Goal: Entertainment & Leisure: Consume media (video, audio)

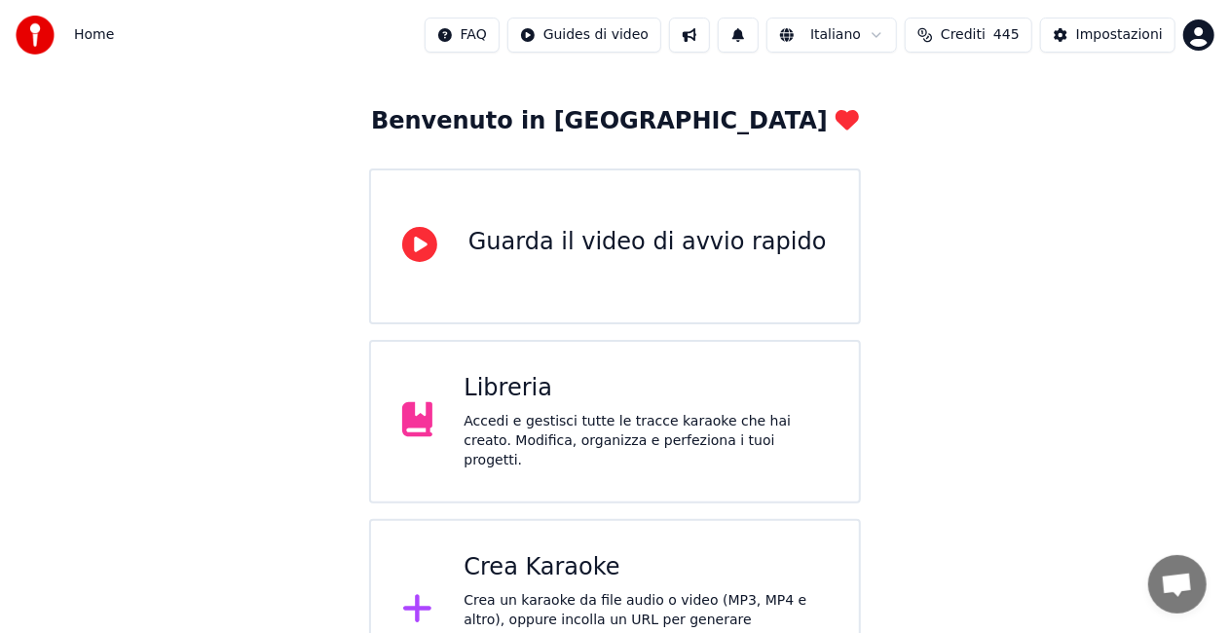
scroll to position [84, 0]
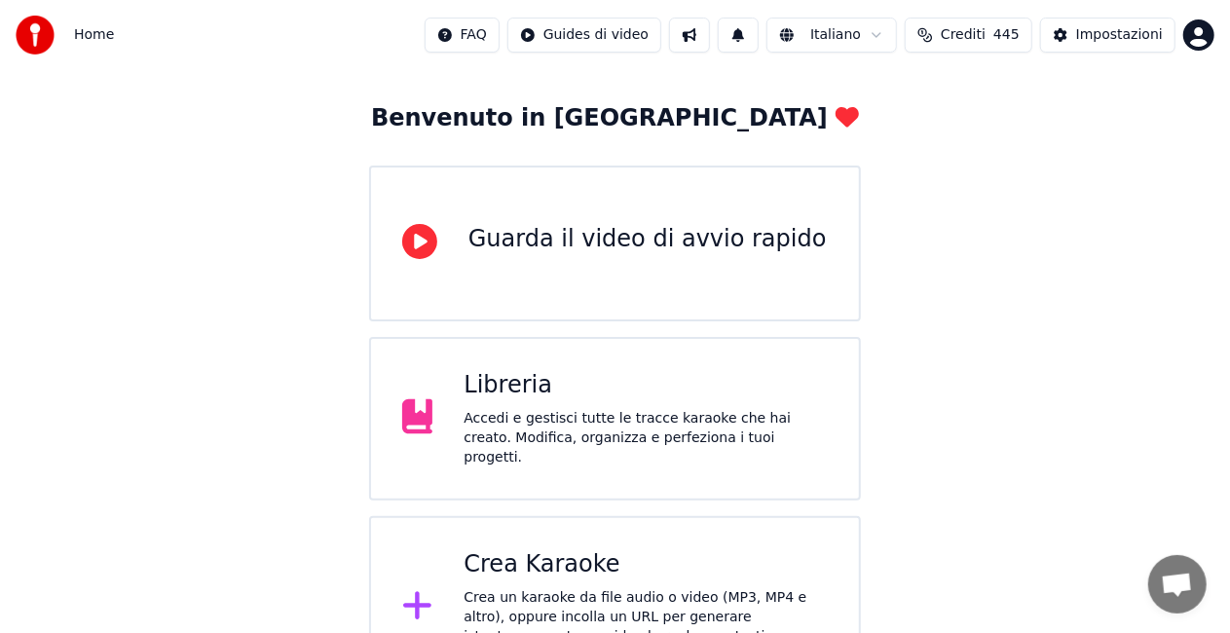
click at [588, 419] on div "Accedi e gestisci tutte le tracce karaoke che hai creato. Modifica, organizza e…" at bounding box center [646, 438] width 364 height 58
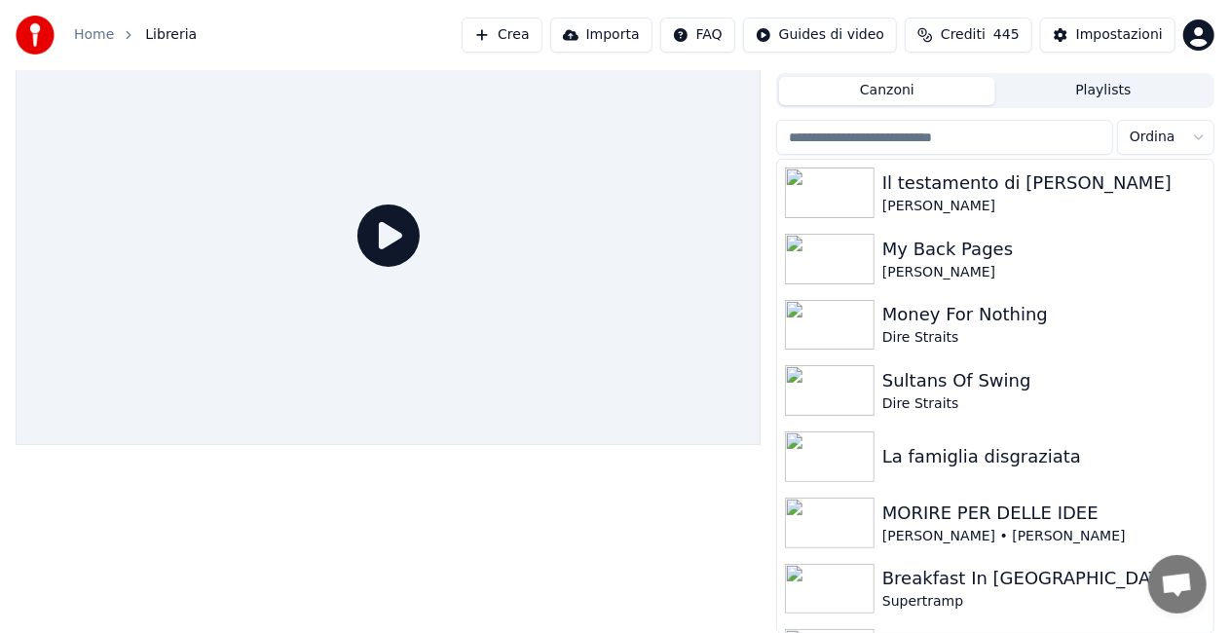
click at [384, 236] on icon at bounding box center [388, 236] width 62 height 62
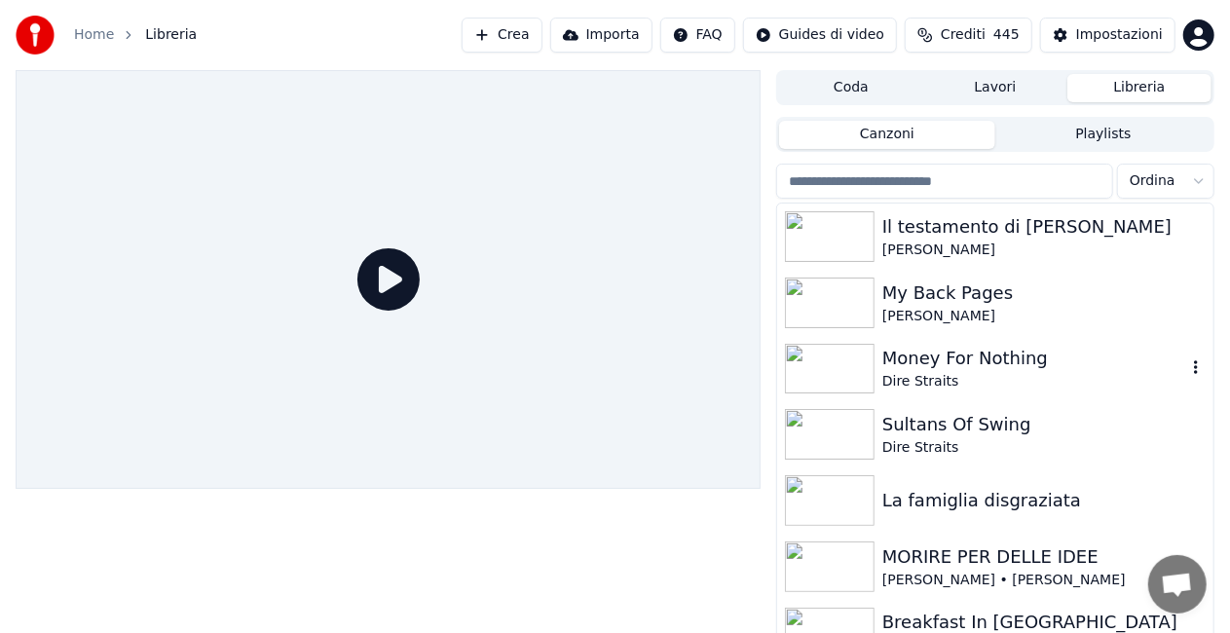
click at [822, 364] on img at bounding box center [830, 369] width 90 height 51
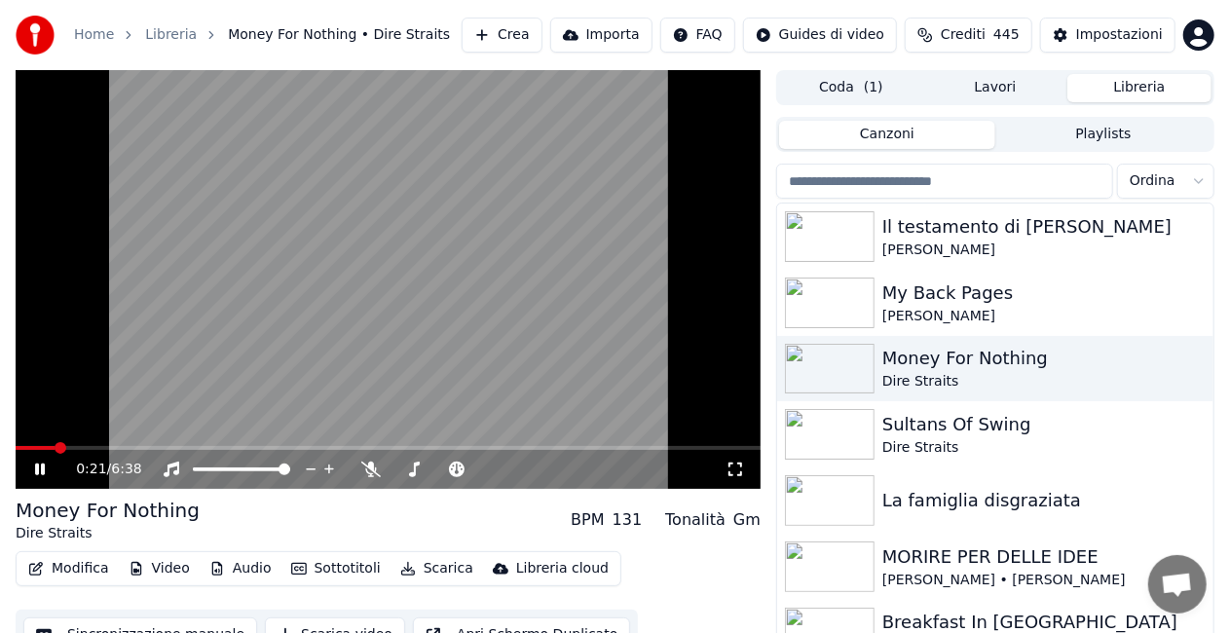
click at [55, 449] on span at bounding box center [35, 448] width 39 height 4
click at [107, 446] on span at bounding box center [388, 448] width 745 height 4
click at [107, 446] on span at bounding box center [62, 448] width 92 height 4
click at [137, 448] on span at bounding box center [77, 448] width 122 height 4
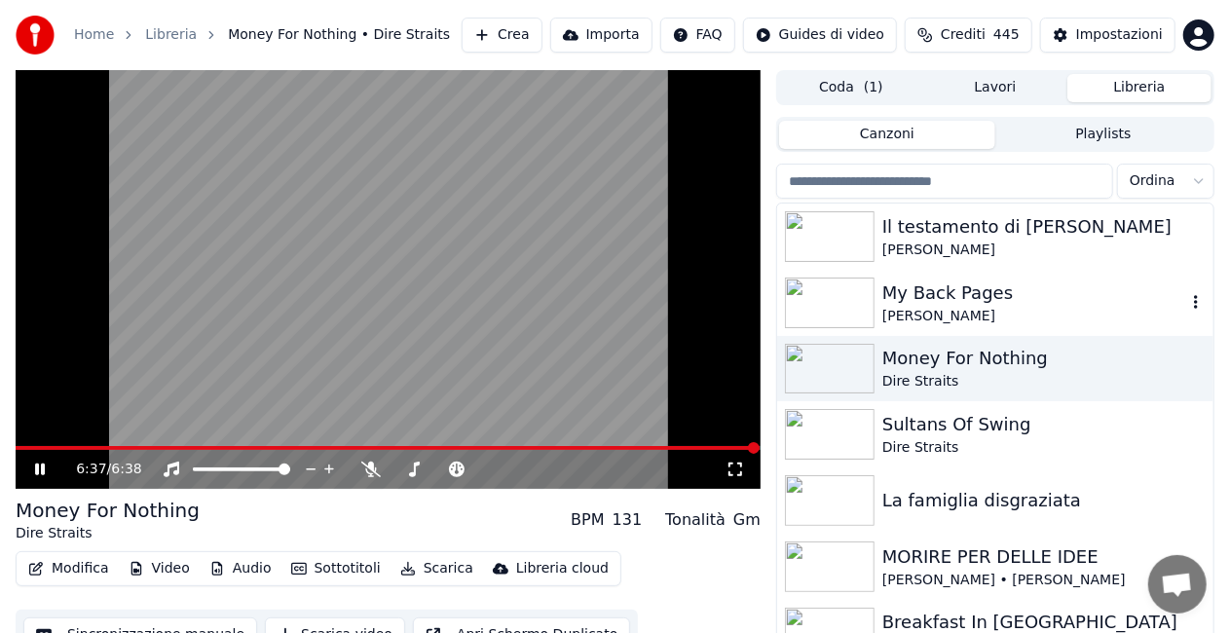
click at [816, 299] on img at bounding box center [830, 303] width 90 height 51
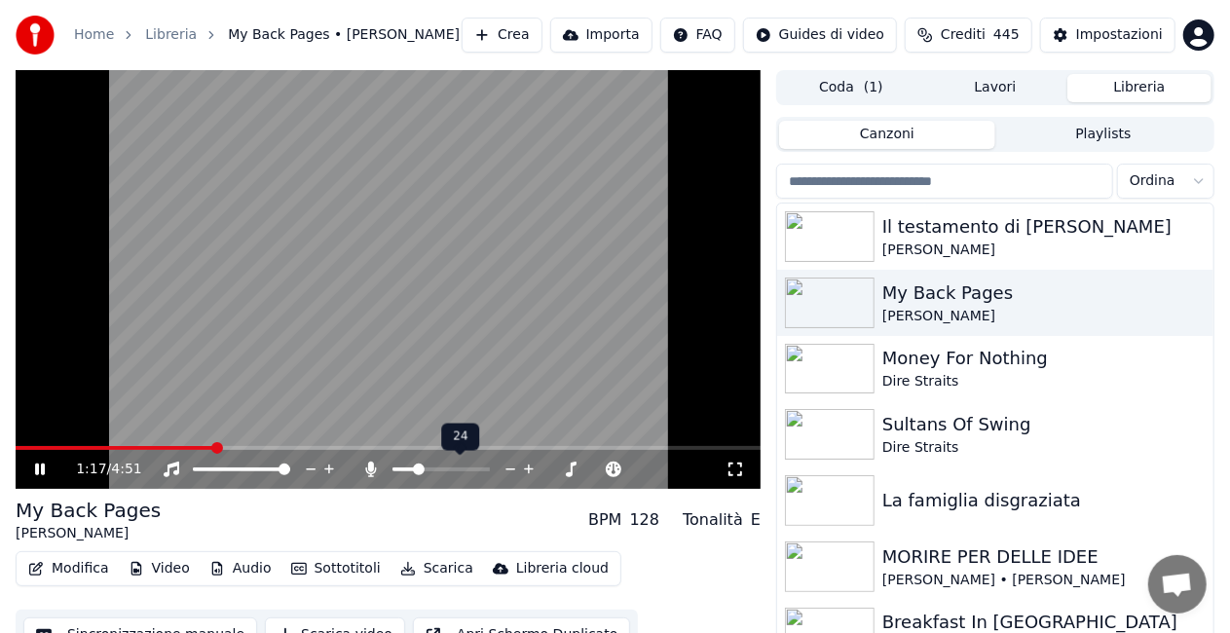
click at [416, 468] on span at bounding box center [441, 470] width 97 height 4
click at [416, 468] on span at bounding box center [419, 470] width 12 height 12
click at [441, 465] on span at bounding box center [440, 470] width 12 height 12
click at [861, 429] on img at bounding box center [830, 434] width 90 height 51
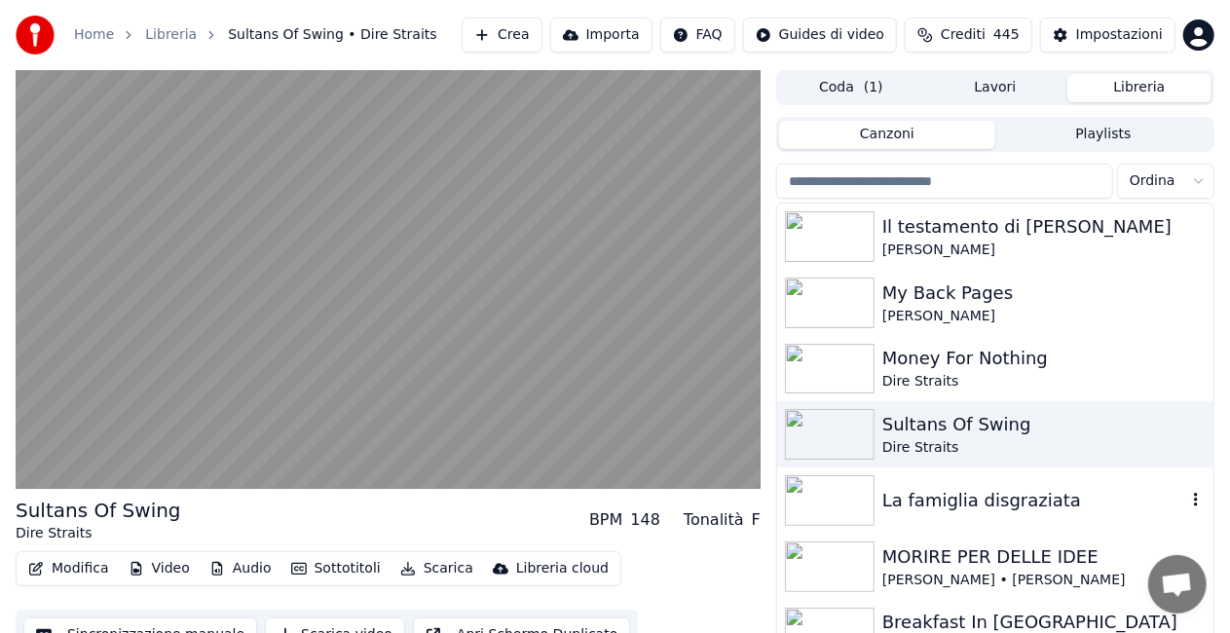
click at [845, 491] on img at bounding box center [830, 500] width 90 height 51
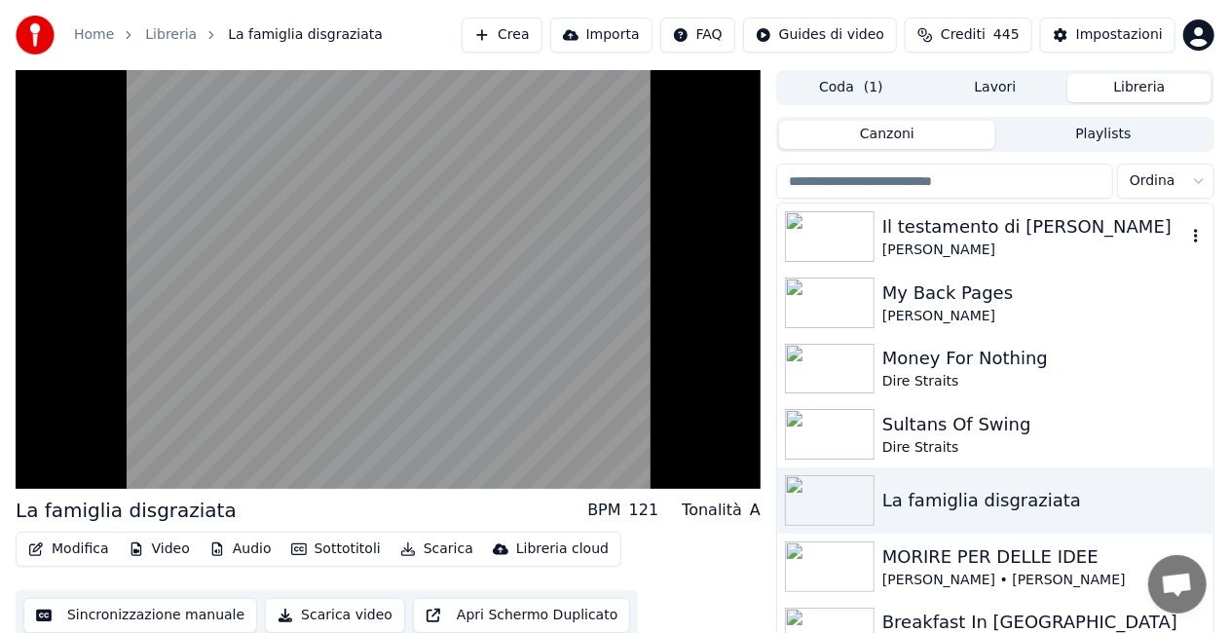
click at [847, 224] on img at bounding box center [830, 236] width 90 height 51
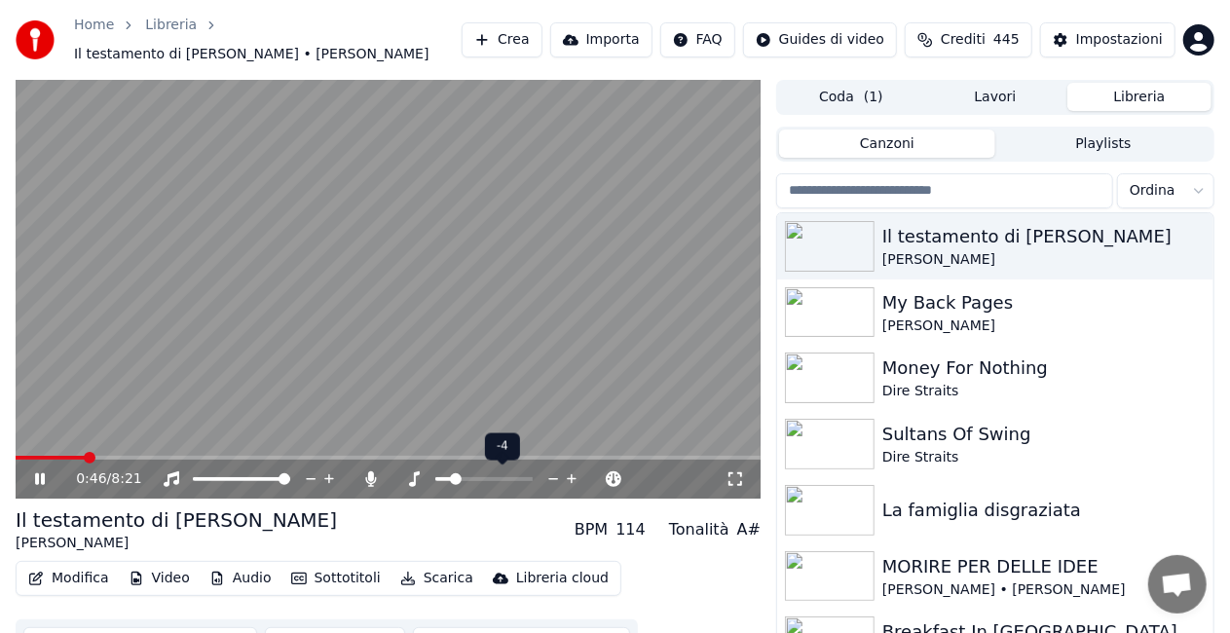
click at [450, 479] on span at bounding box center [443, 479] width 17 height 4
click at [472, 479] on span at bounding box center [483, 479] width 97 height 4
click at [471, 479] on span at bounding box center [471, 479] width 12 height 12
click at [481, 479] on span at bounding box center [484, 479] width 12 height 12
click at [408, 479] on span at bounding box center [401, 479] width 16 height 4
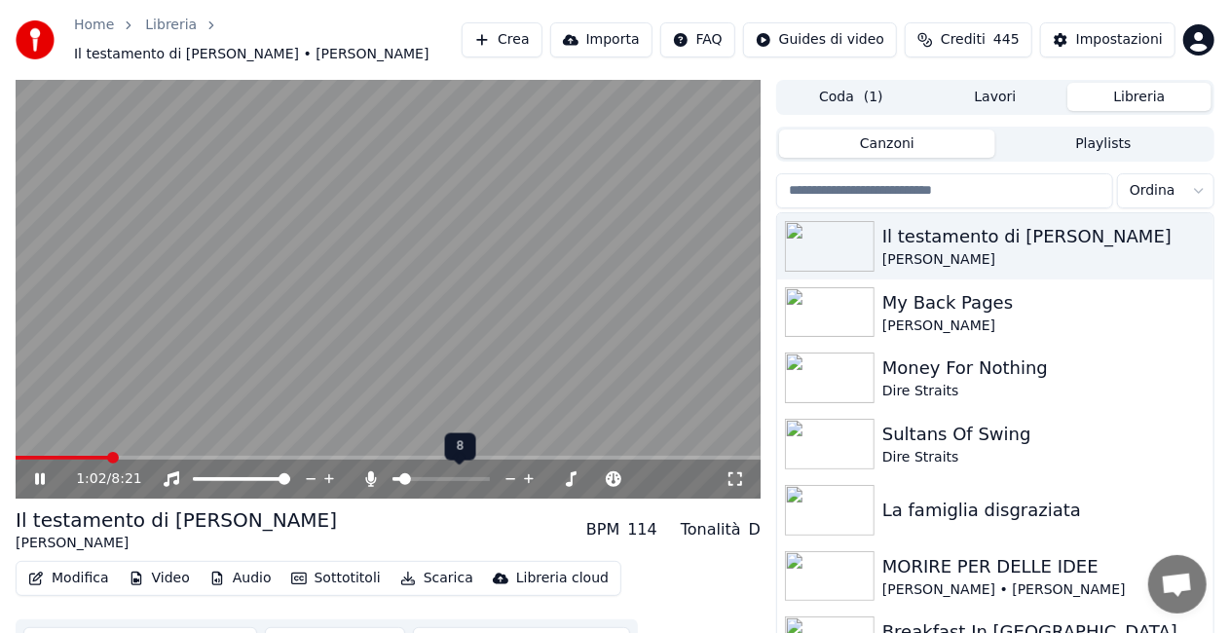
click at [400, 478] on span at bounding box center [397, 479] width 8 height 4
click at [44, 457] on span at bounding box center [30, 458] width 28 height 4
click at [88, 459] on span at bounding box center [52, 458] width 73 height 4
click at [74, 457] on span at bounding box center [54, 458] width 76 height 4
click at [65, 456] on span at bounding box center [41, 458] width 51 height 4
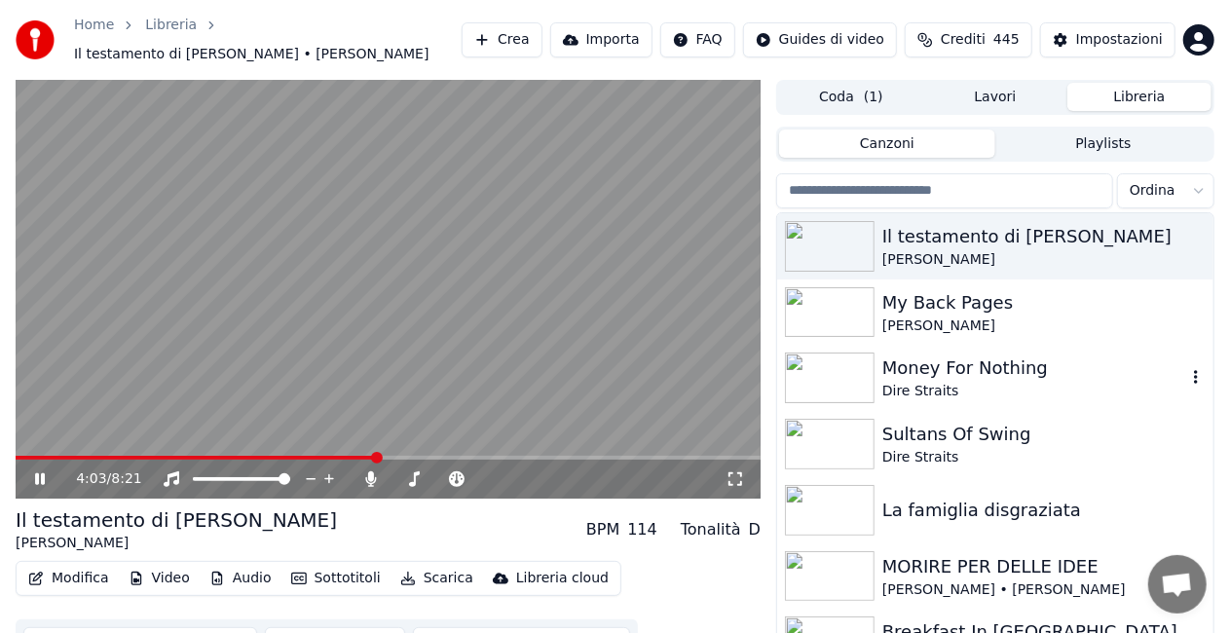
click at [851, 376] on img at bounding box center [830, 378] width 90 height 51
